Goal: Task Accomplishment & Management: Use online tool/utility

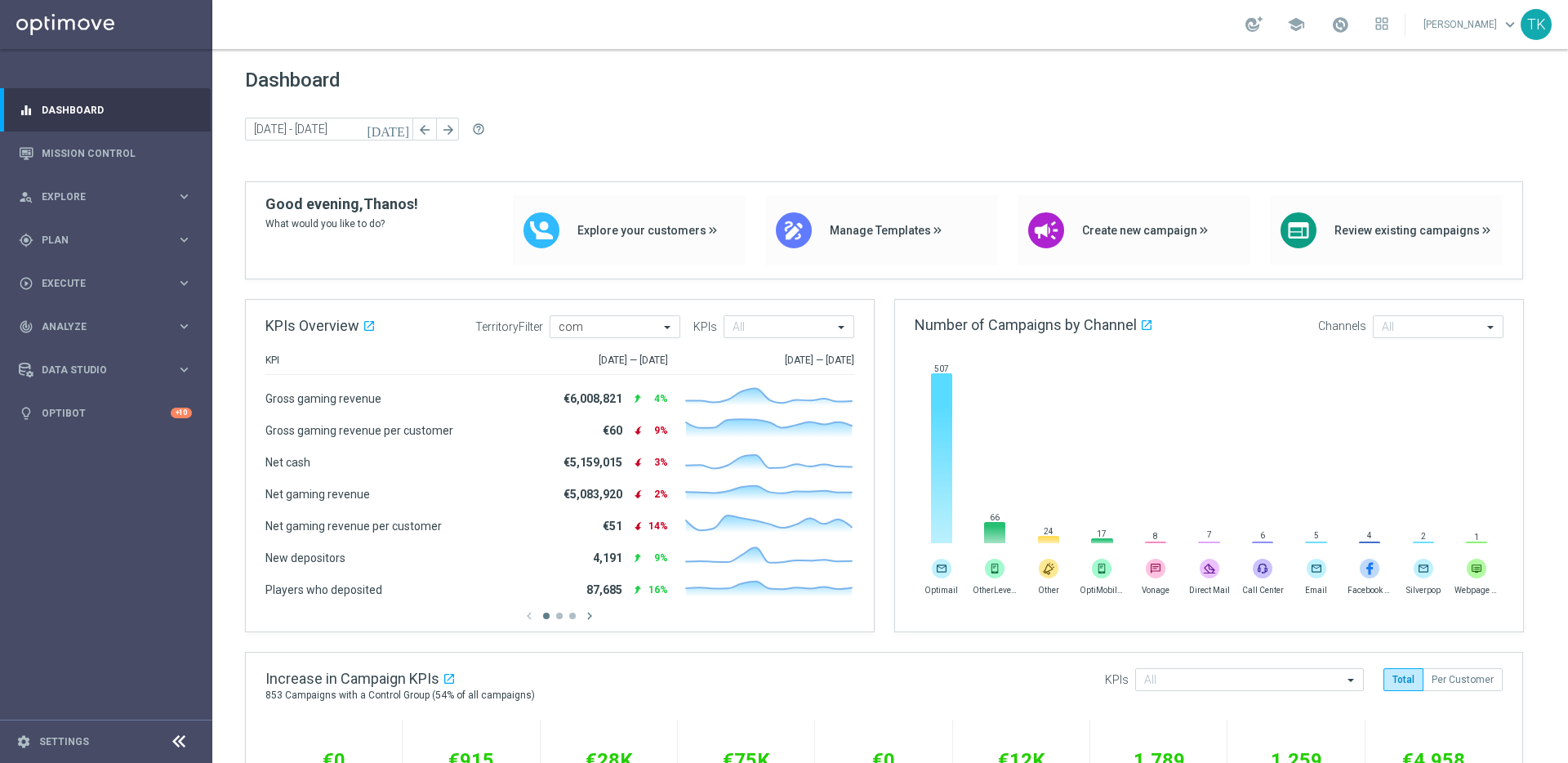
click at [1127, 17] on div "school [PERSON_NAME] keyboard_arrow_down TK" at bounding box center [890, 24] width 1356 height 49
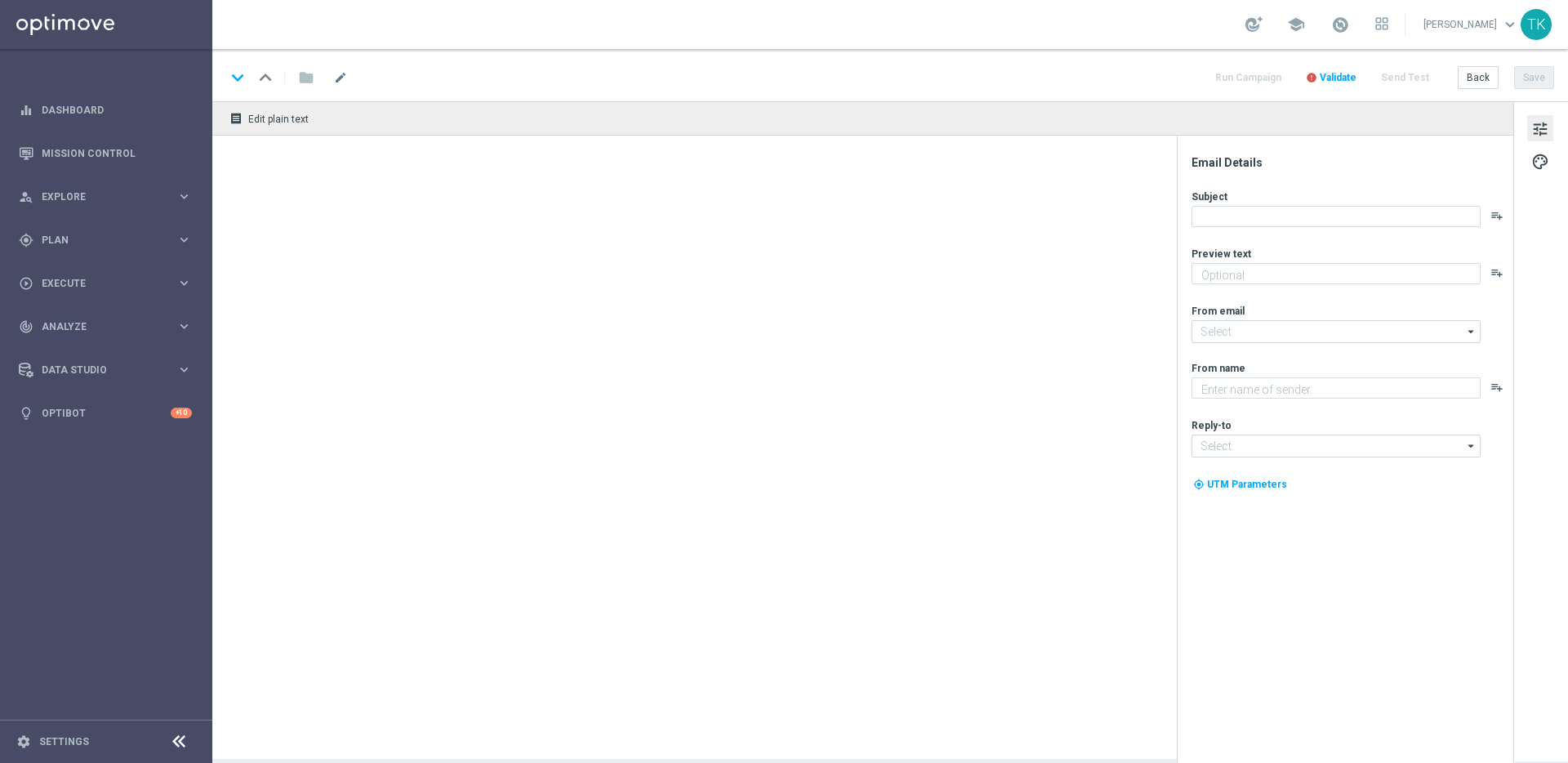
type textarea "Your cart is waiting!"
type textarea "Lottoland"
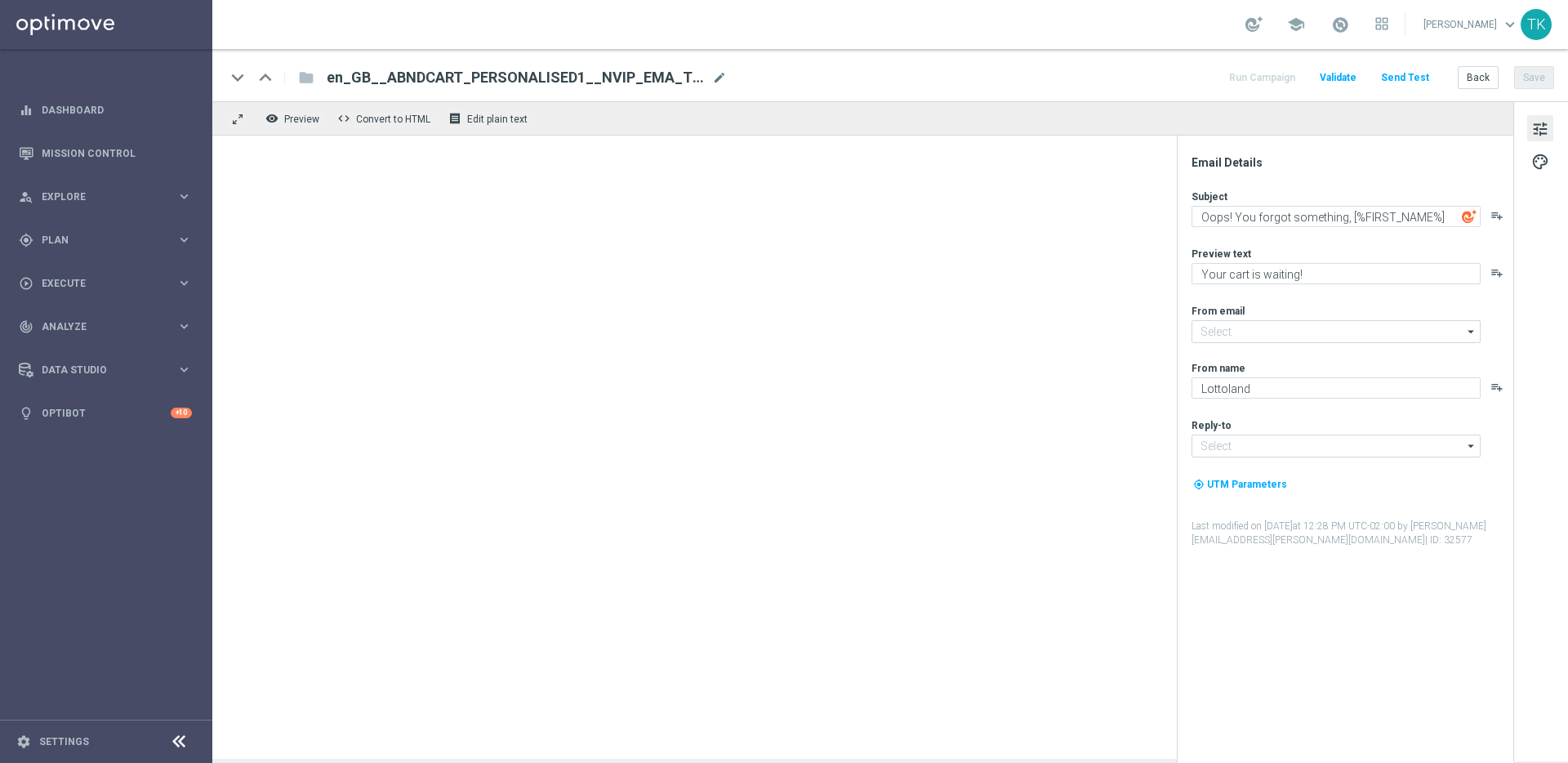
type input "mail@crm.lottoland.com"
type input "support@lottoland.co.uk"
